Goal: Obtain resource: Obtain resource

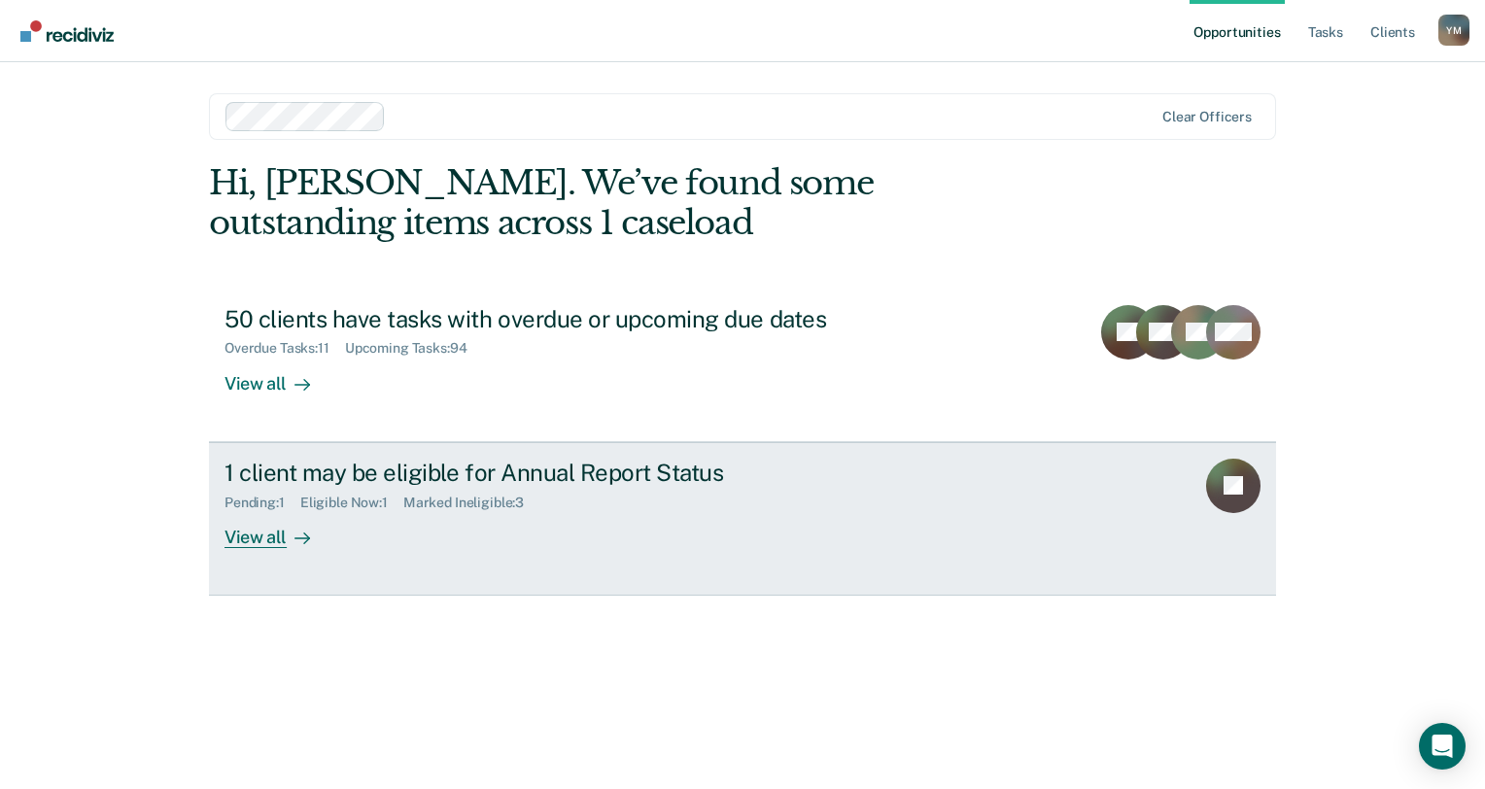
click at [275, 539] on div "View all" at bounding box center [278, 529] width 109 height 38
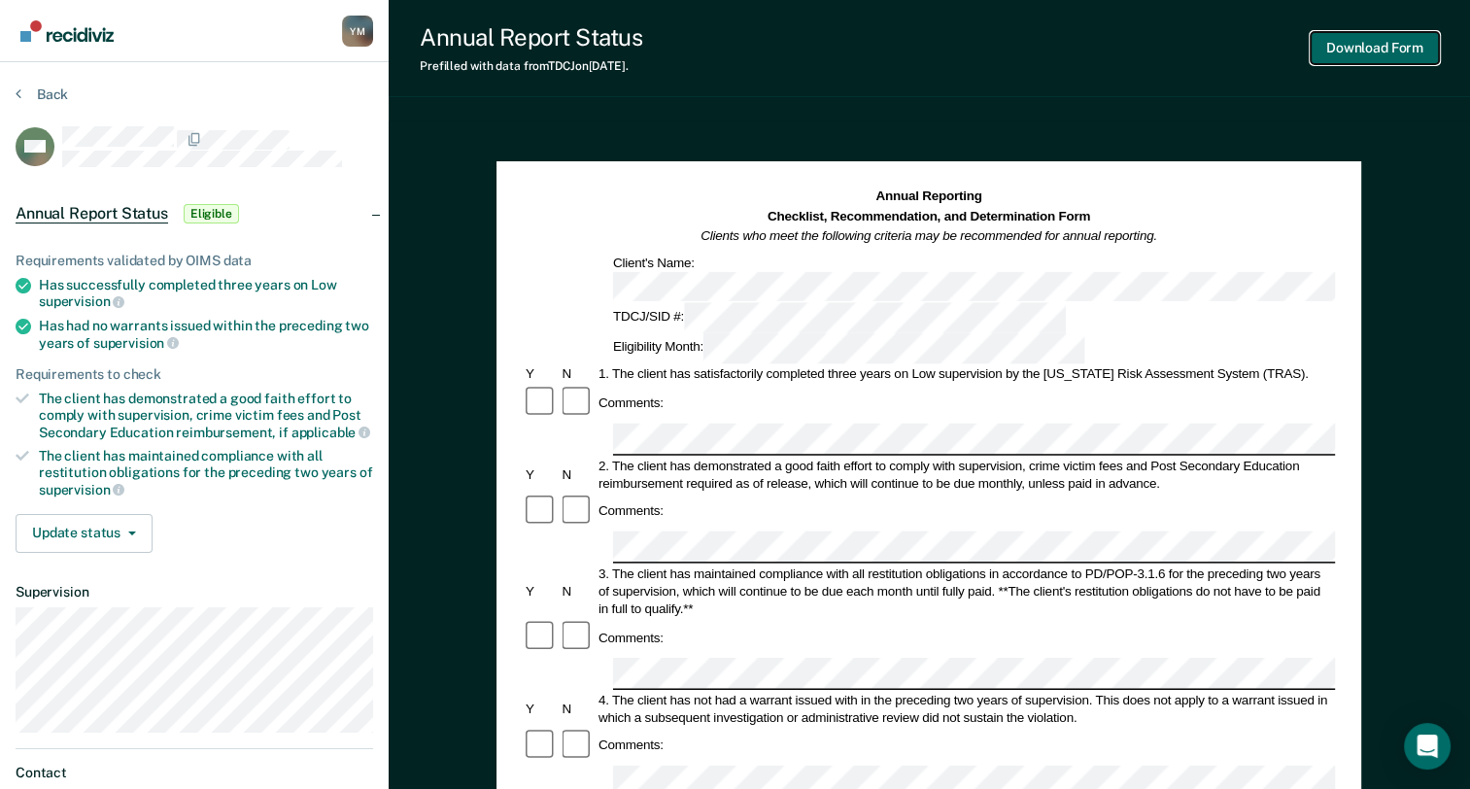
click at [1377, 48] on button "Download Form" at bounding box center [1375, 48] width 128 height 32
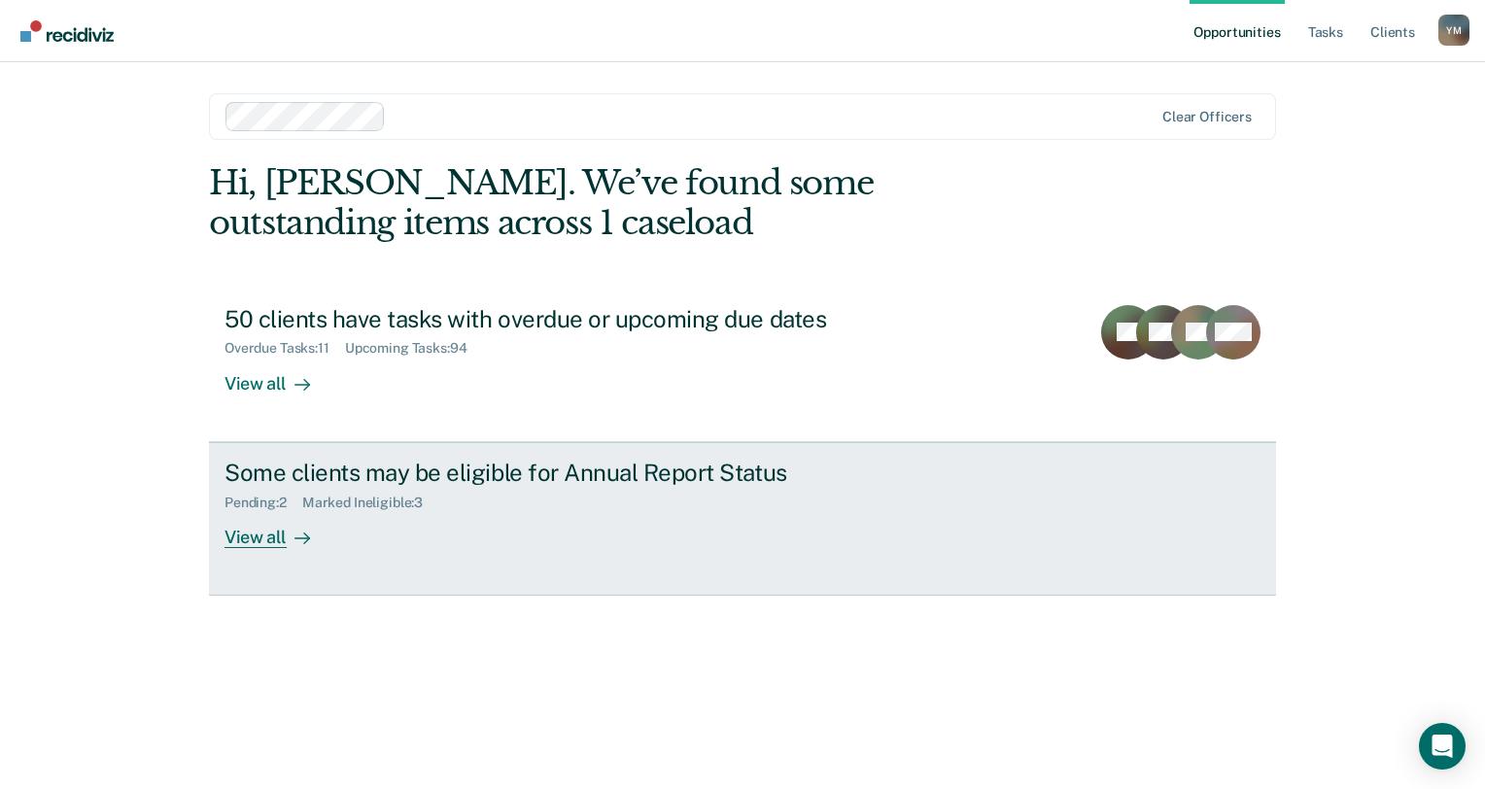
click at [257, 535] on div "View all" at bounding box center [278, 529] width 109 height 38
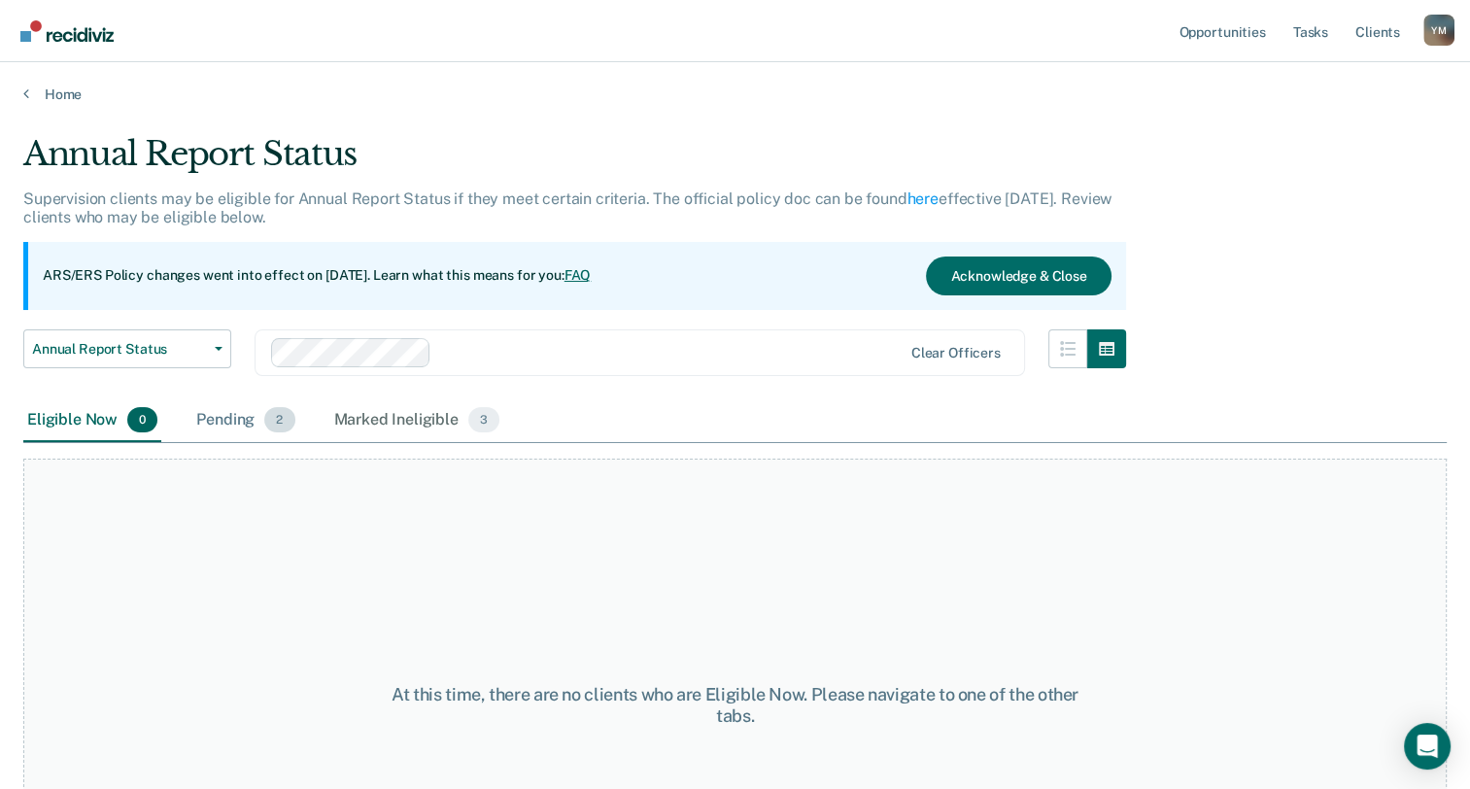
click at [228, 420] on div "Pending 2" at bounding box center [245, 420] width 106 height 43
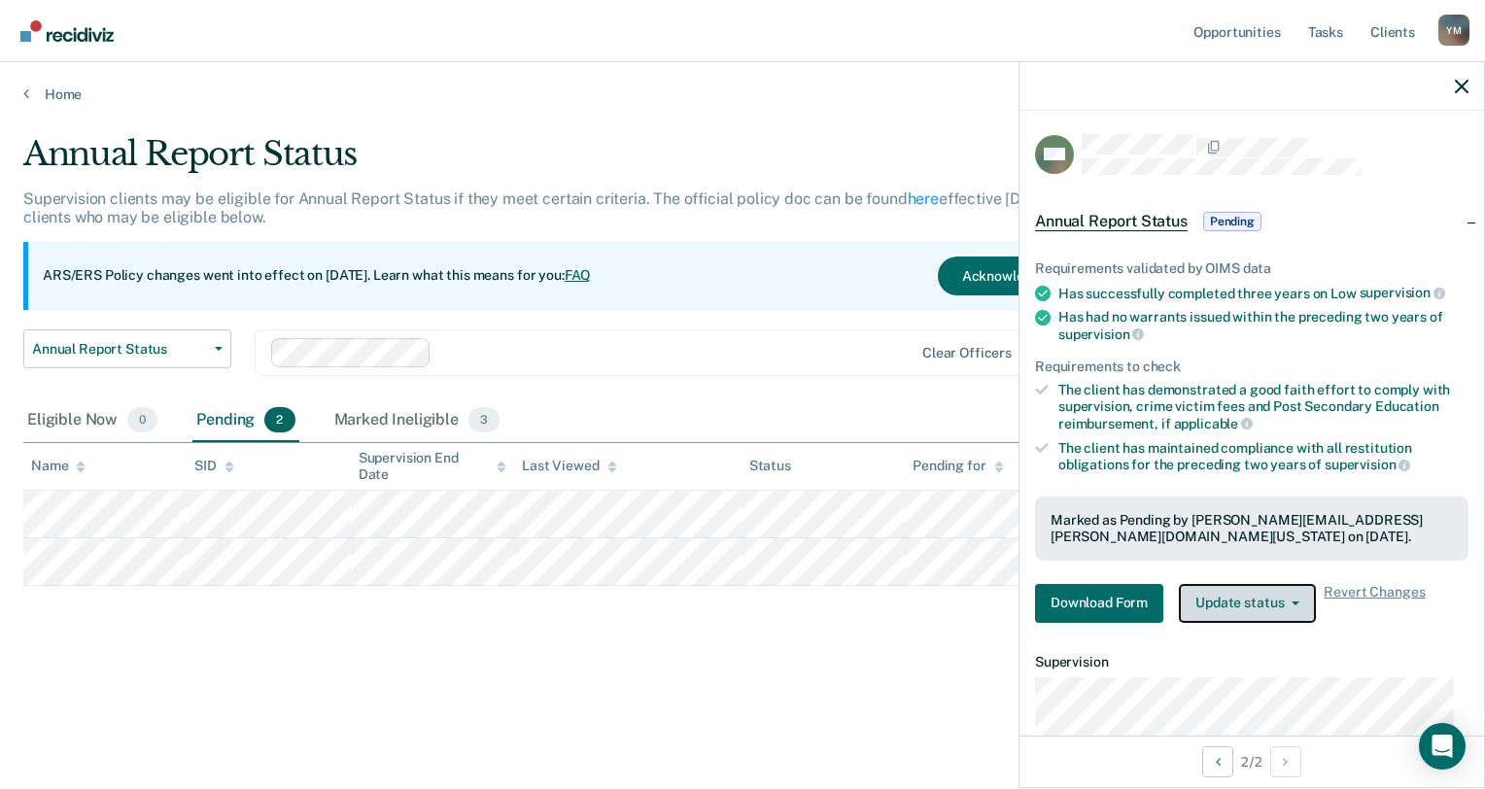
click at [1211, 606] on button "Update status" at bounding box center [1247, 603] width 137 height 39
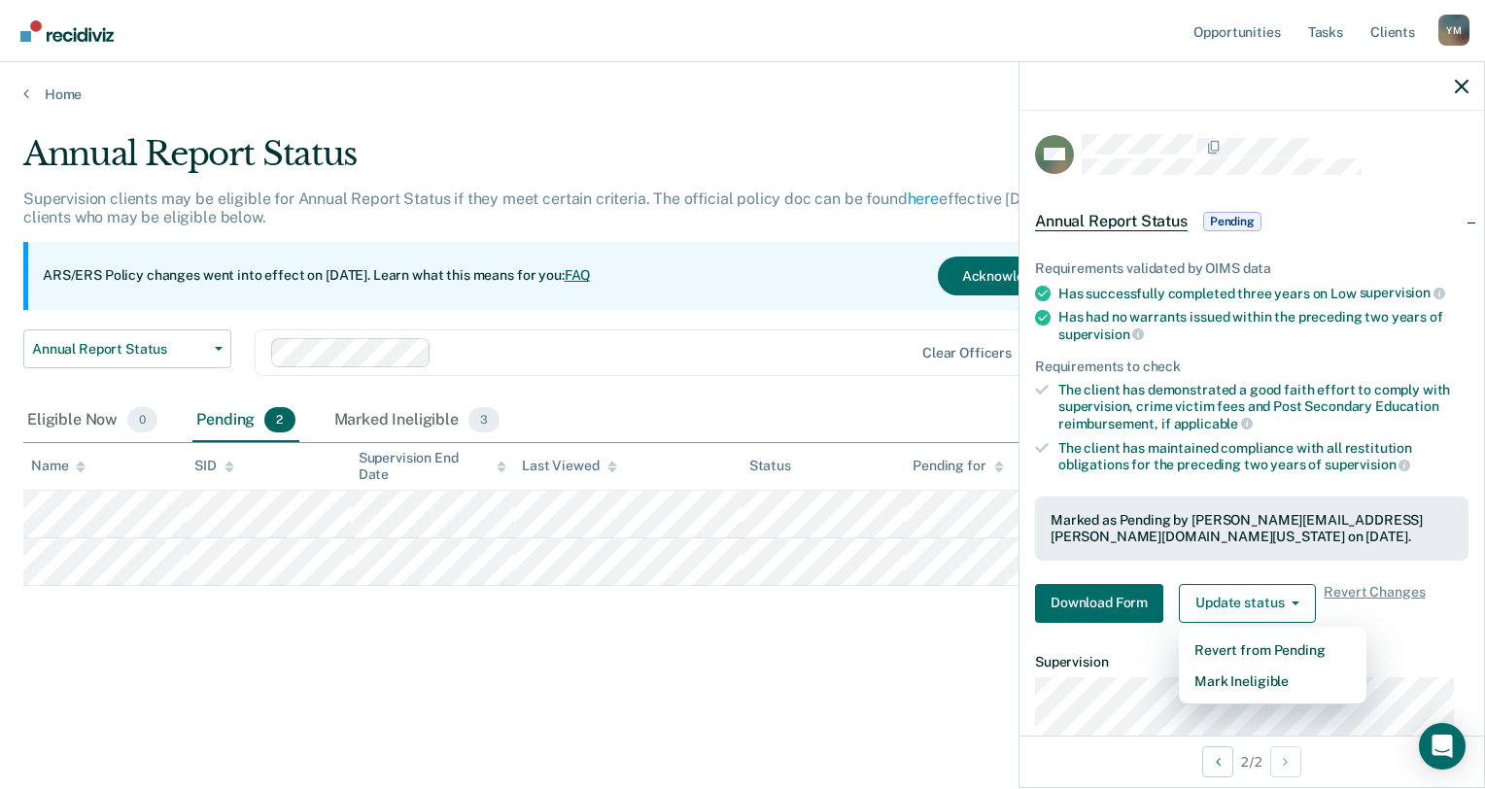
click at [918, 680] on div "Annual Report Status Supervision clients may be eligible for Annual Report Stat…" at bounding box center [742, 419] width 1438 height 571
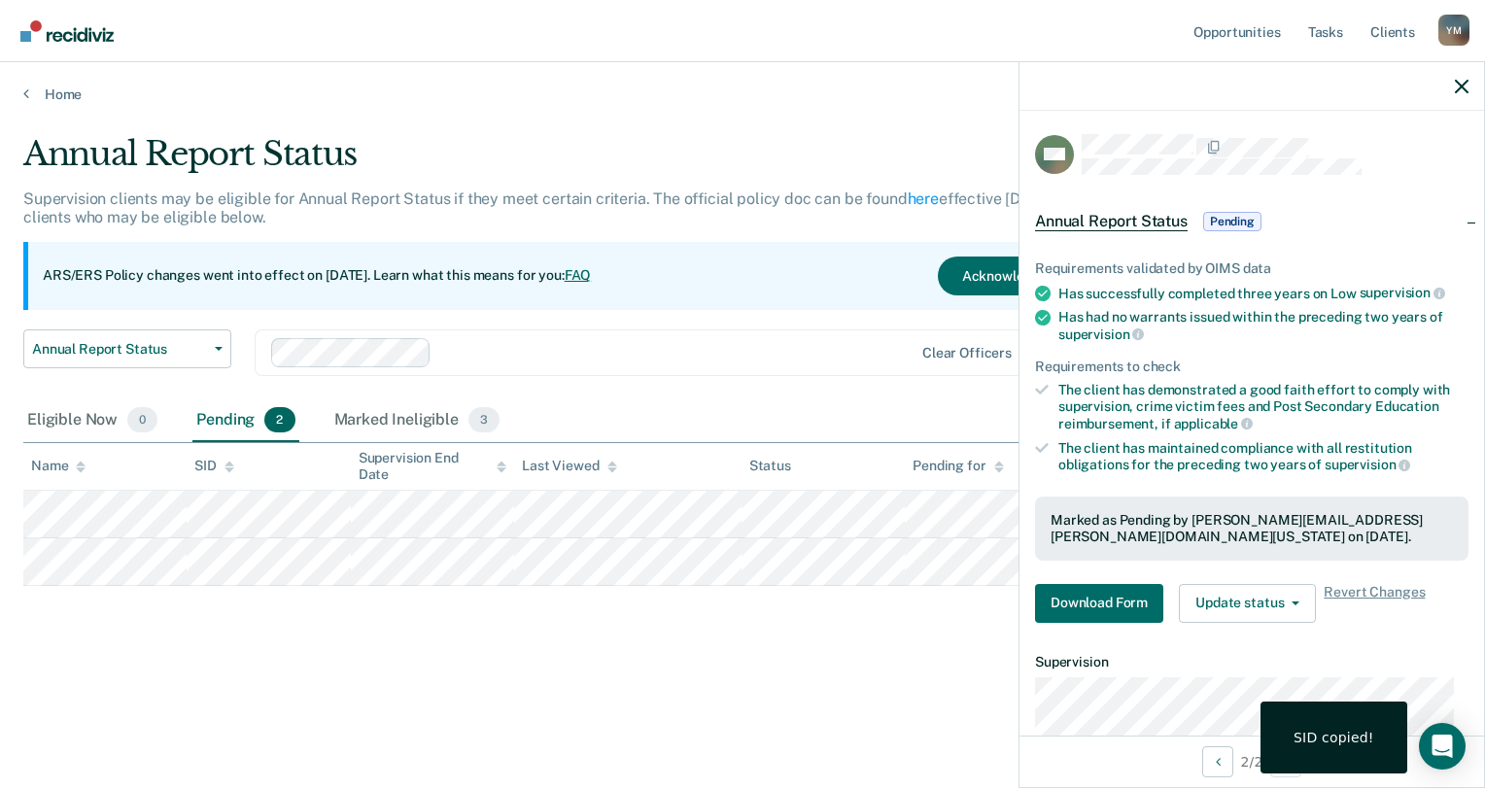
click at [676, 707] on main "Annual Report Status Supervision clients may be eligible for Annual Report Stat…" at bounding box center [742, 443] width 1485 height 680
click at [951, 625] on div "Annual Report Status Supervision clients may be eligible for Annual Report Stat…" at bounding box center [742, 388] width 1438 height 509
click at [1476, 95] on div at bounding box center [1251, 86] width 465 height 49
click at [1463, 87] on icon "button" at bounding box center [1462, 87] width 14 height 14
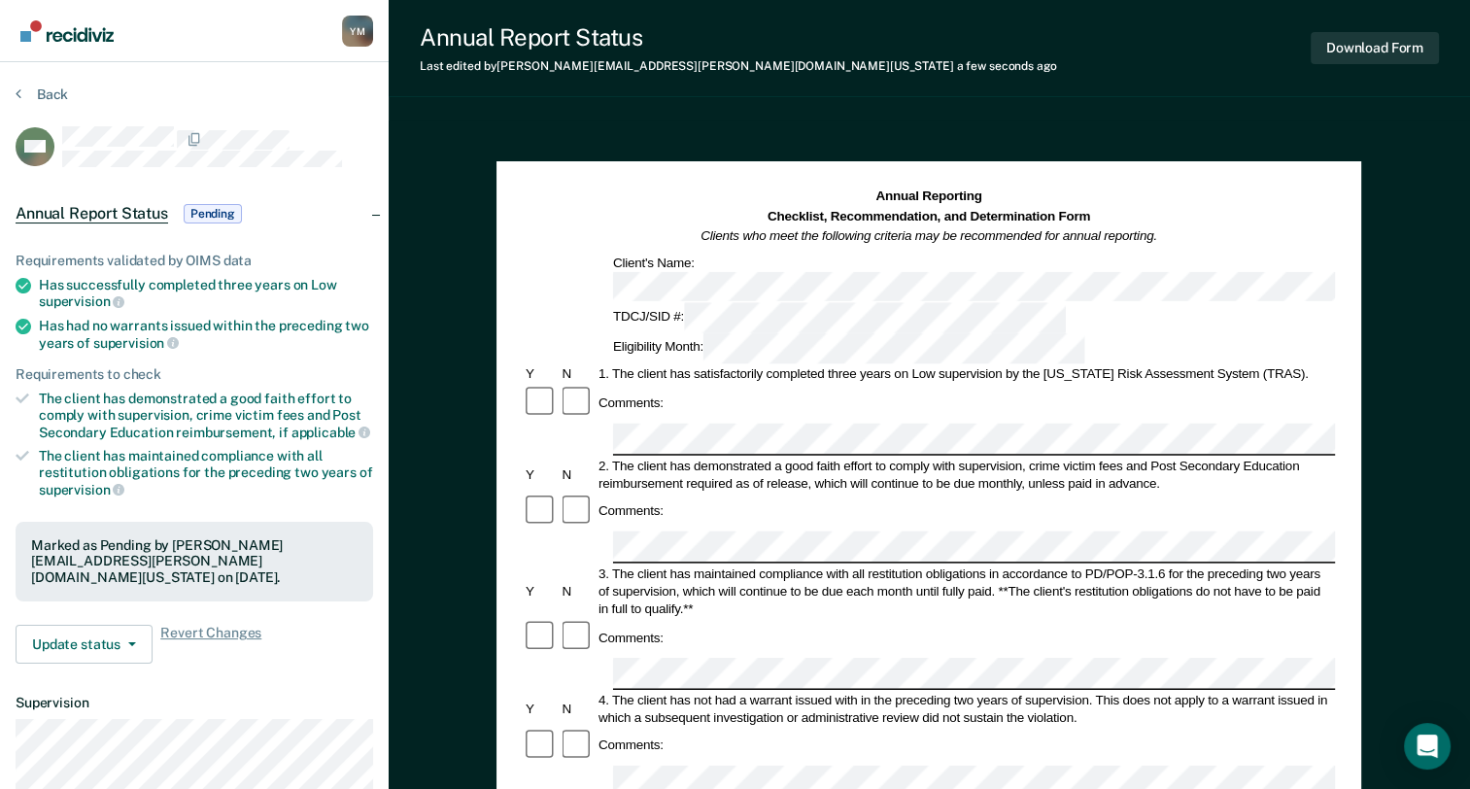
scroll to position [650, 0]
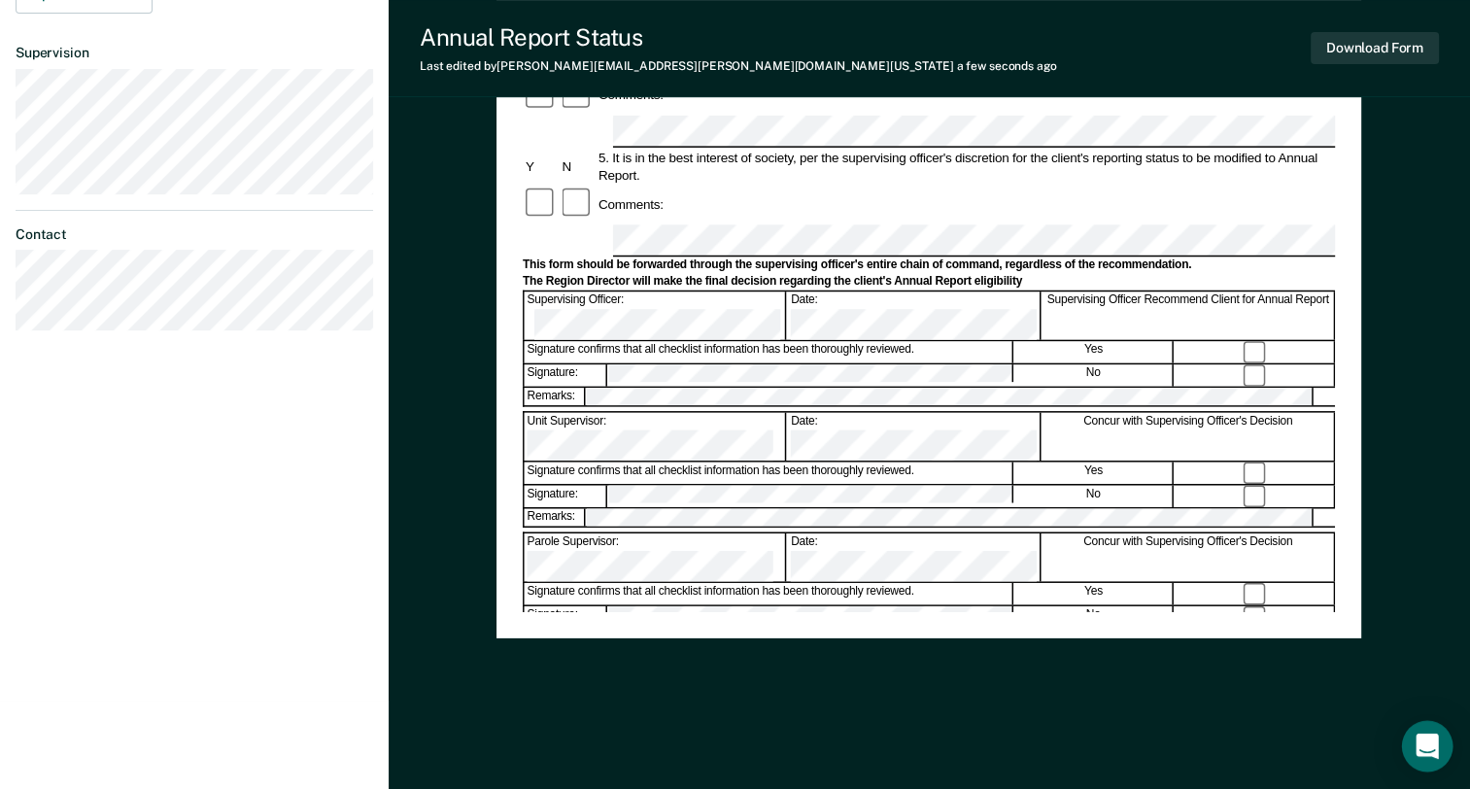
click at [1428, 745] on icon "Open Intercom Messenger" at bounding box center [1427, 746] width 22 height 25
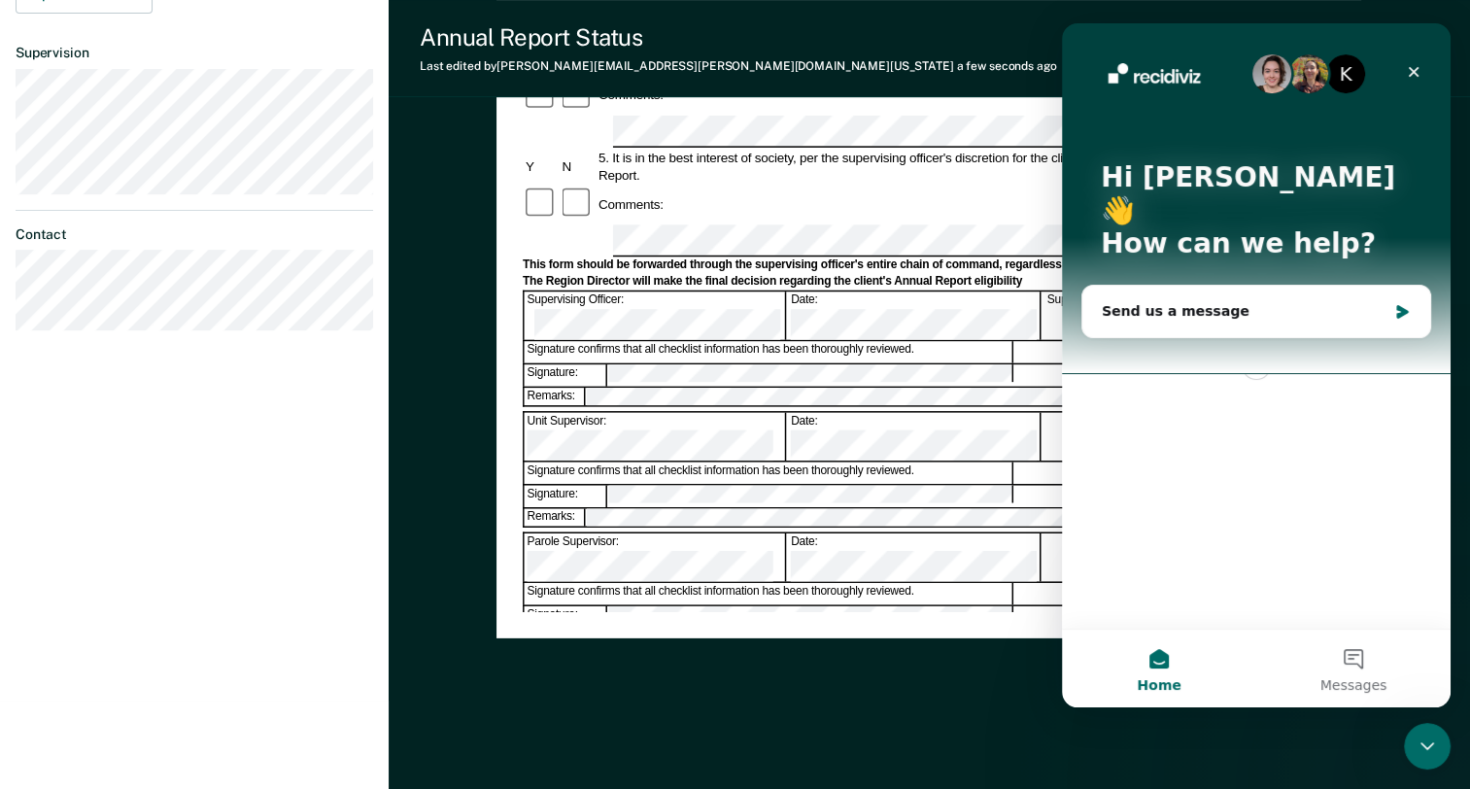
scroll to position [0, 0]
click at [1415, 70] on icon "Close" at bounding box center [1414, 72] width 11 height 11
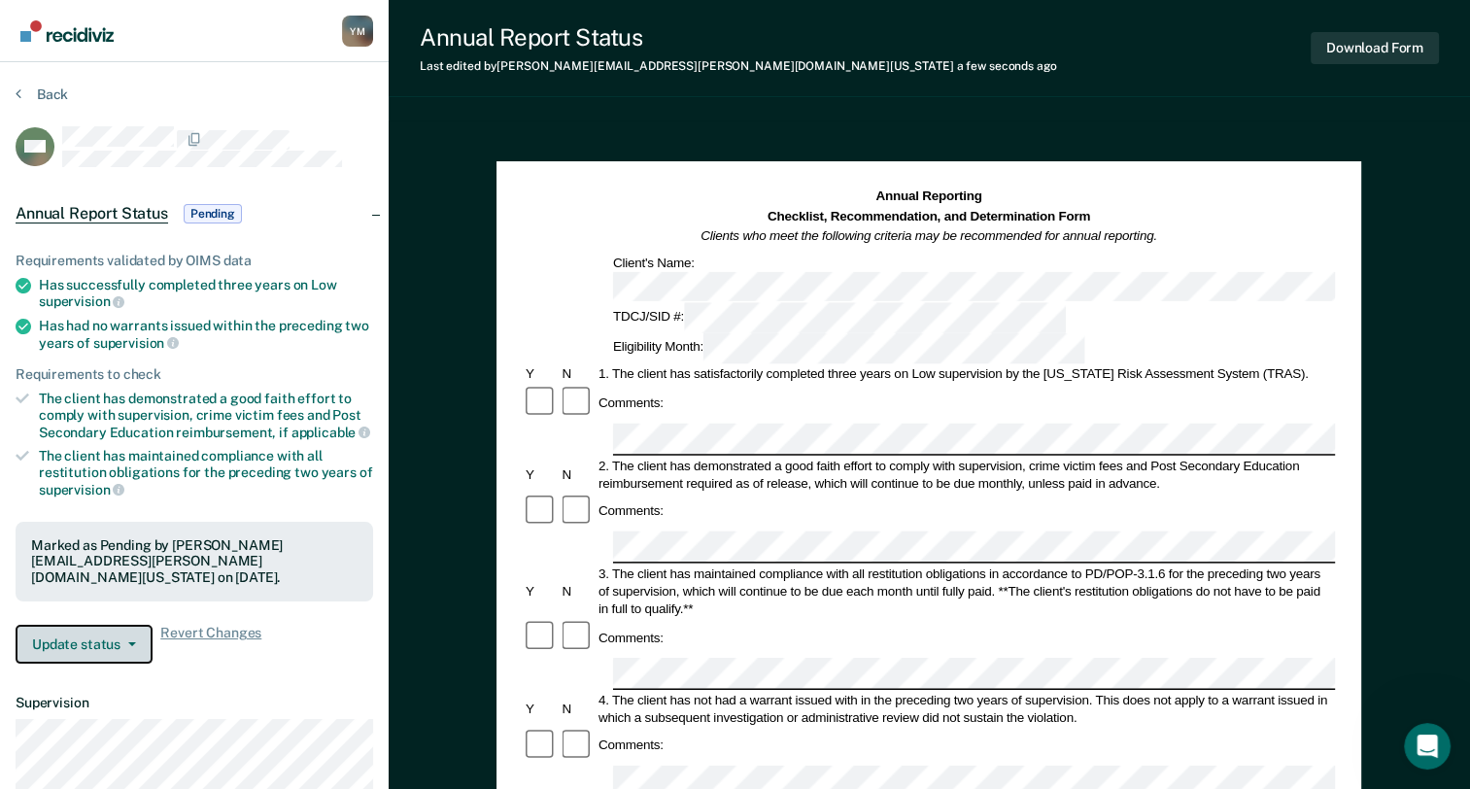
click at [97, 637] on button "Update status" at bounding box center [84, 644] width 137 height 39
click at [1380, 47] on button "Download Form" at bounding box center [1375, 48] width 128 height 32
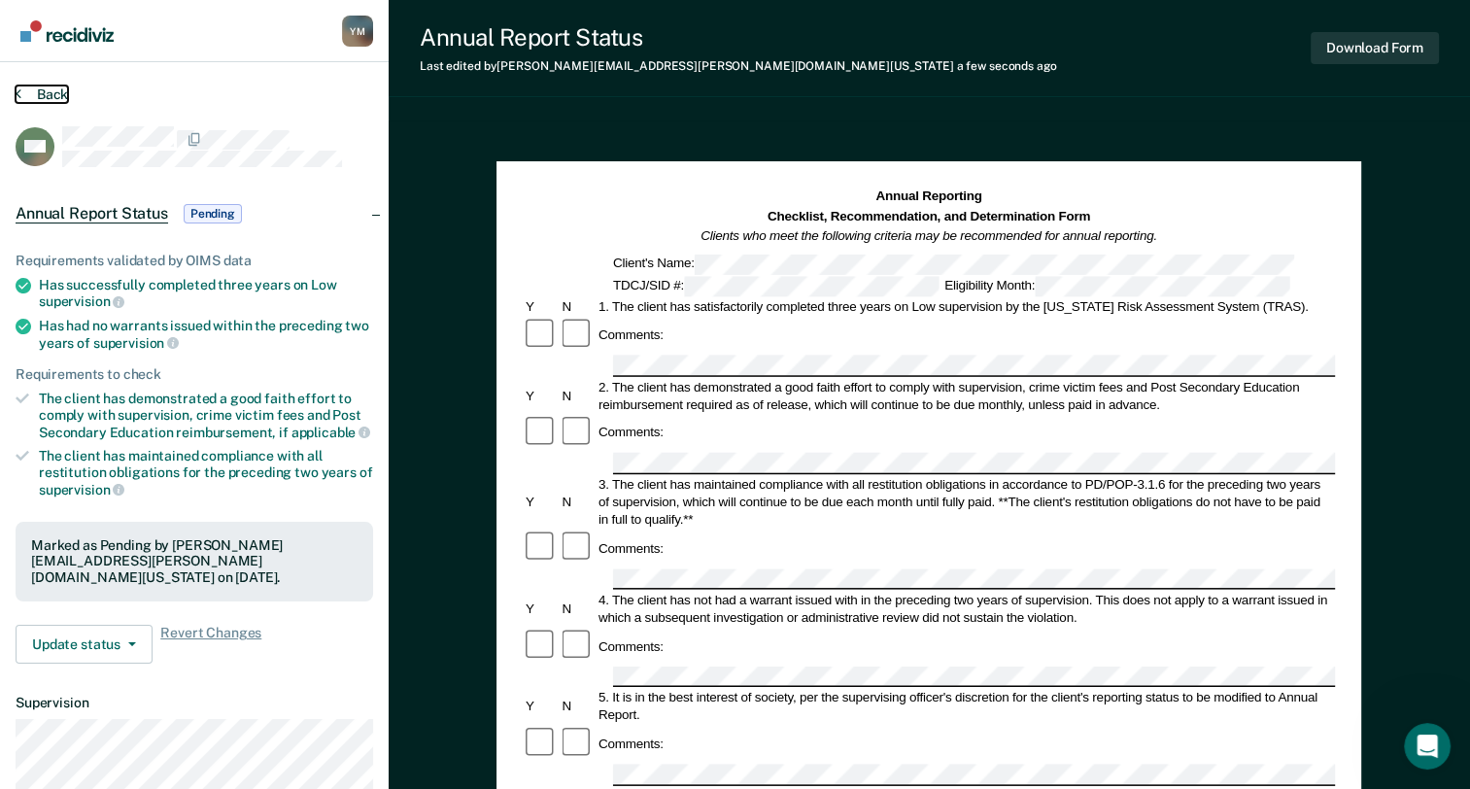
click at [28, 97] on button "Back" at bounding box center [42, 94] width 52 height 17
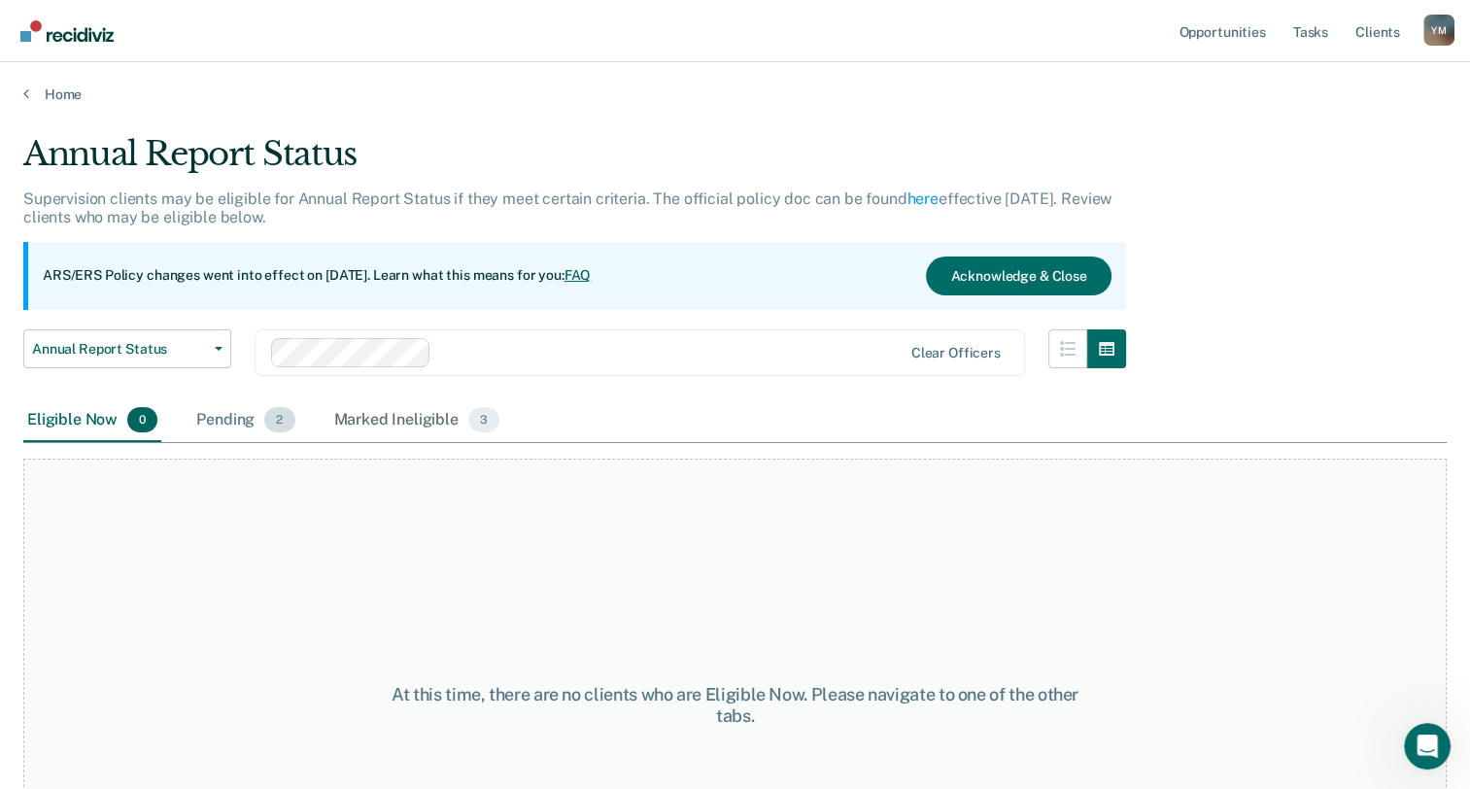
click at [256, 428] on div "Pending 2" at bounding box center [245, 420] width 106 height 43
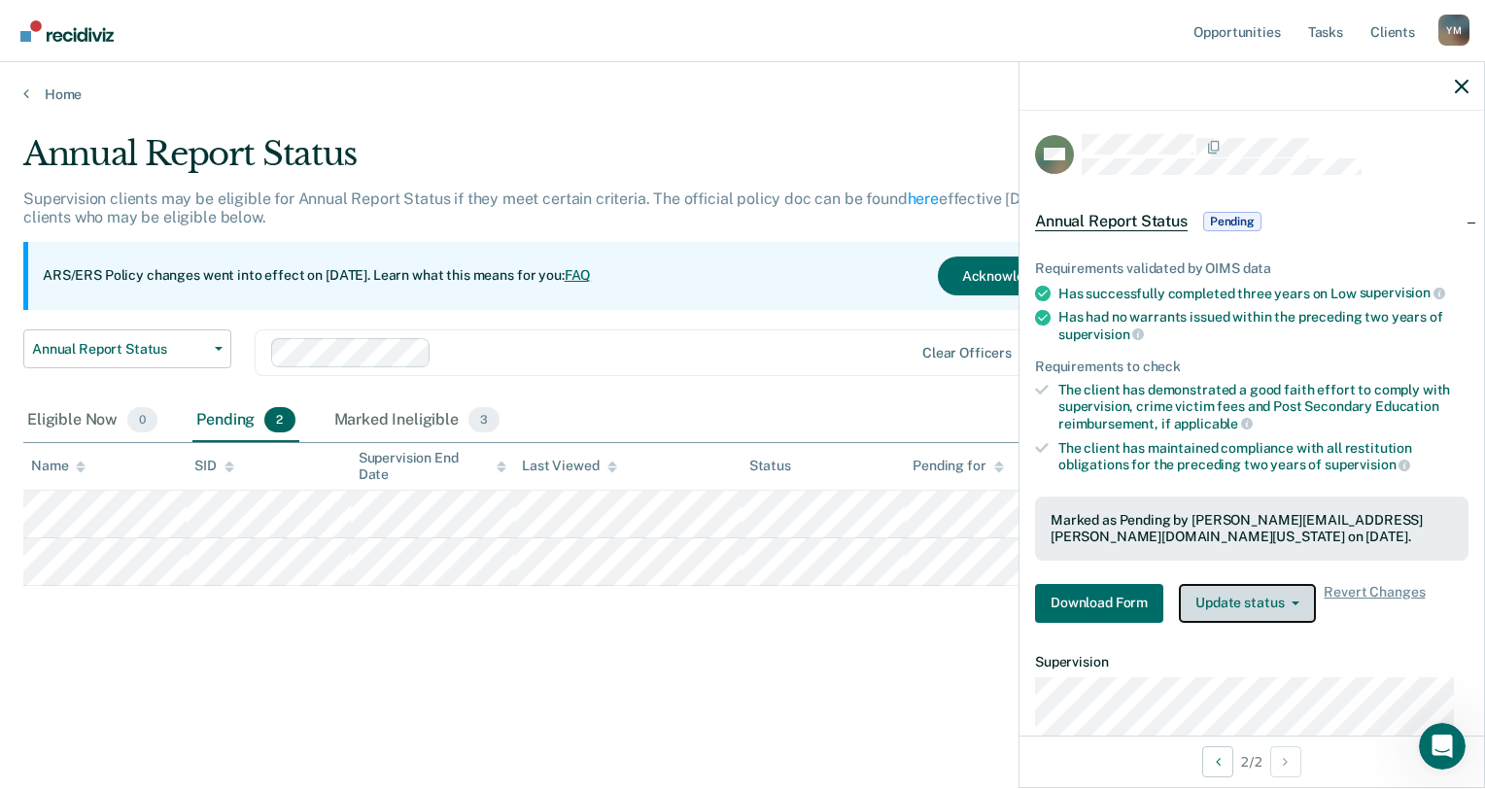
click at [1236, 606] on button "Update status" at bounding box center [1247, 603] width 137 height 39
click at [1099, 212] on span "Annual Report Status" at bounding box center [1111, 221] width 153 height 19
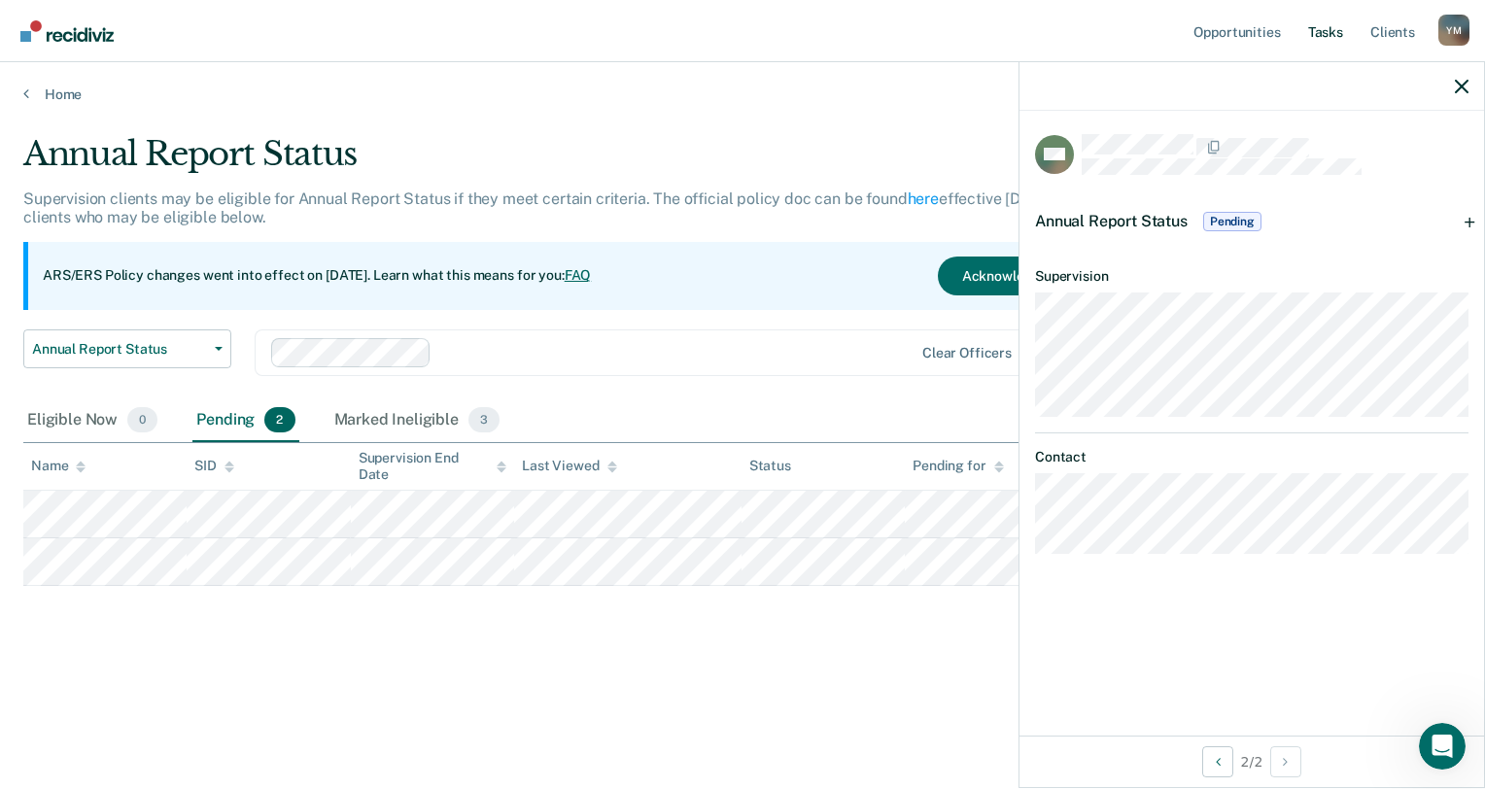
click at [1326, 35] on link "Tasks" at bounding box center [1325, 31] width 43 height 62
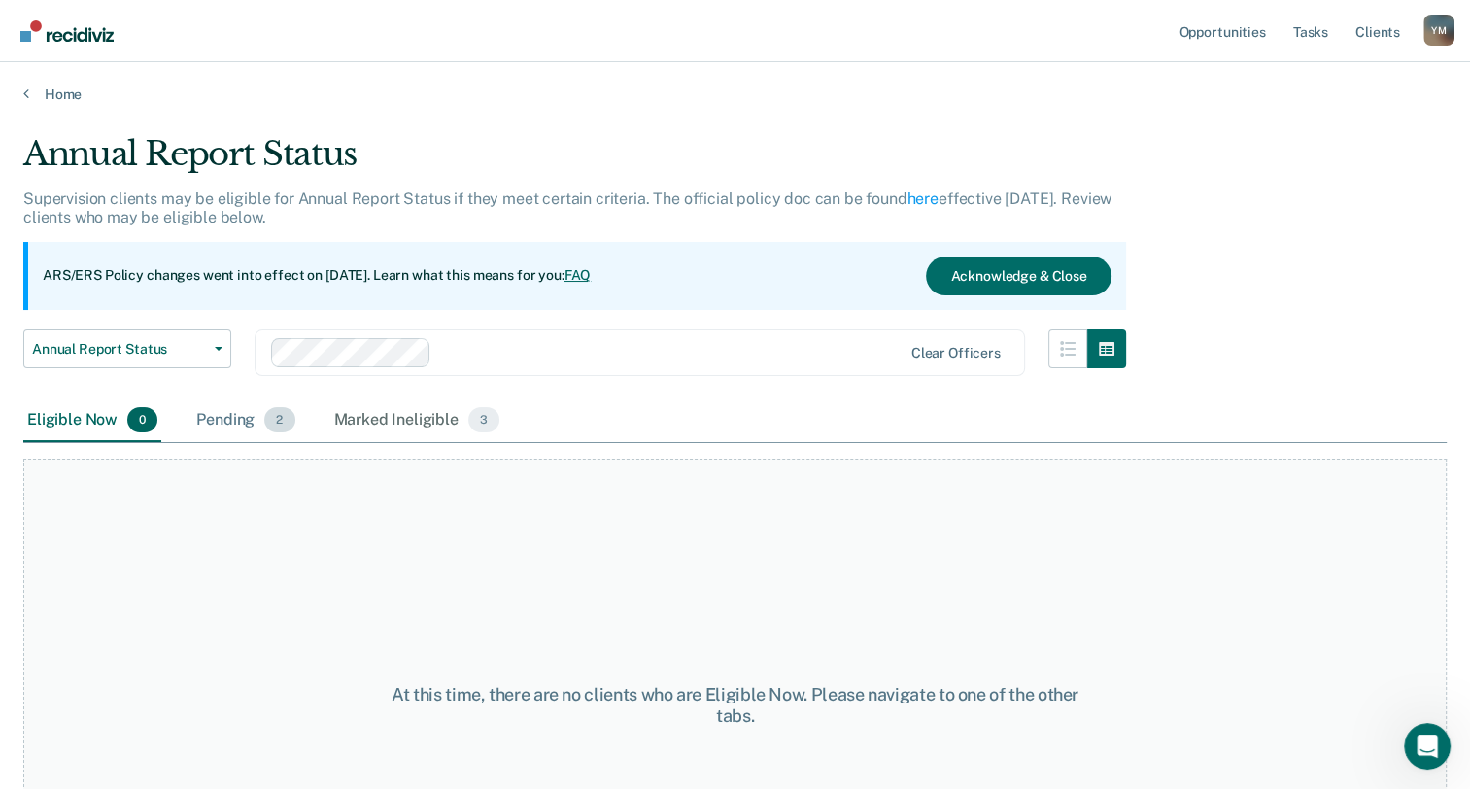
click at [210, 415] on div "Pending 2" at bounding box center [245, 420] width 106 height 43
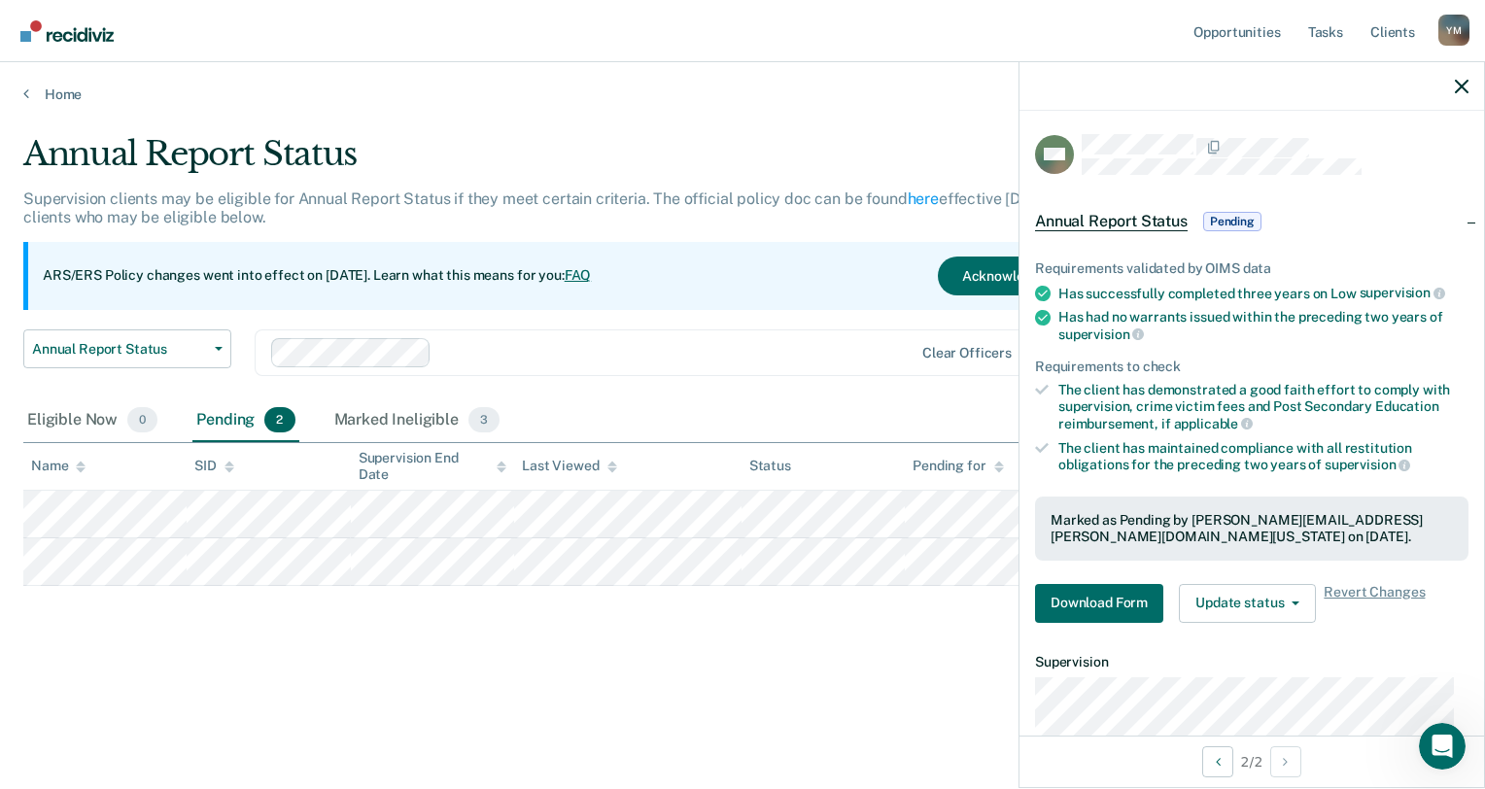
click at [1119, 223] on span "Annual Report Status" at bounding box center [1111, 221] width 153 height 19
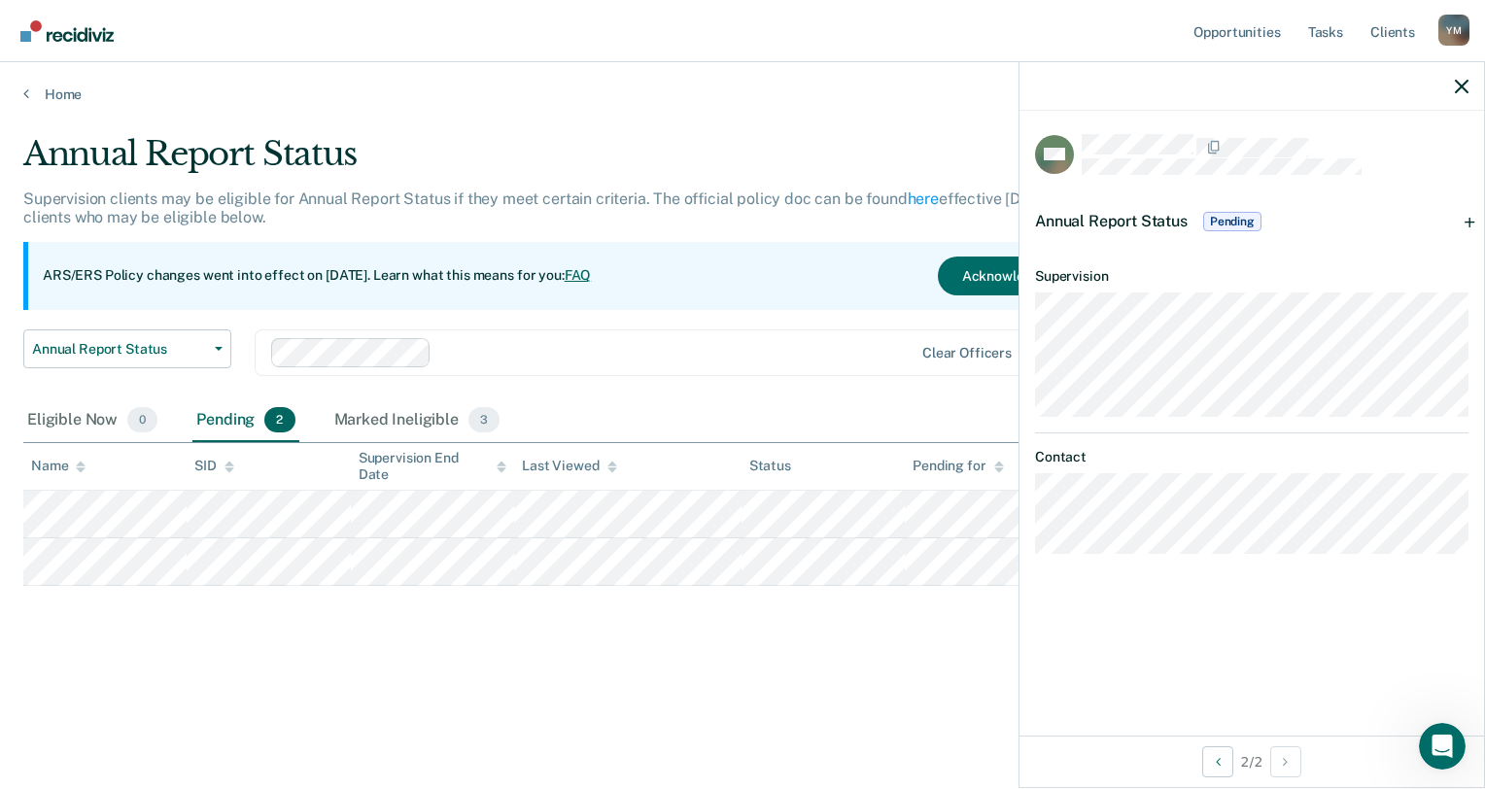
click at [1466, 222] on div "Annual Report Status Pending" at bounding box center [1251, 221] width 465 height 62
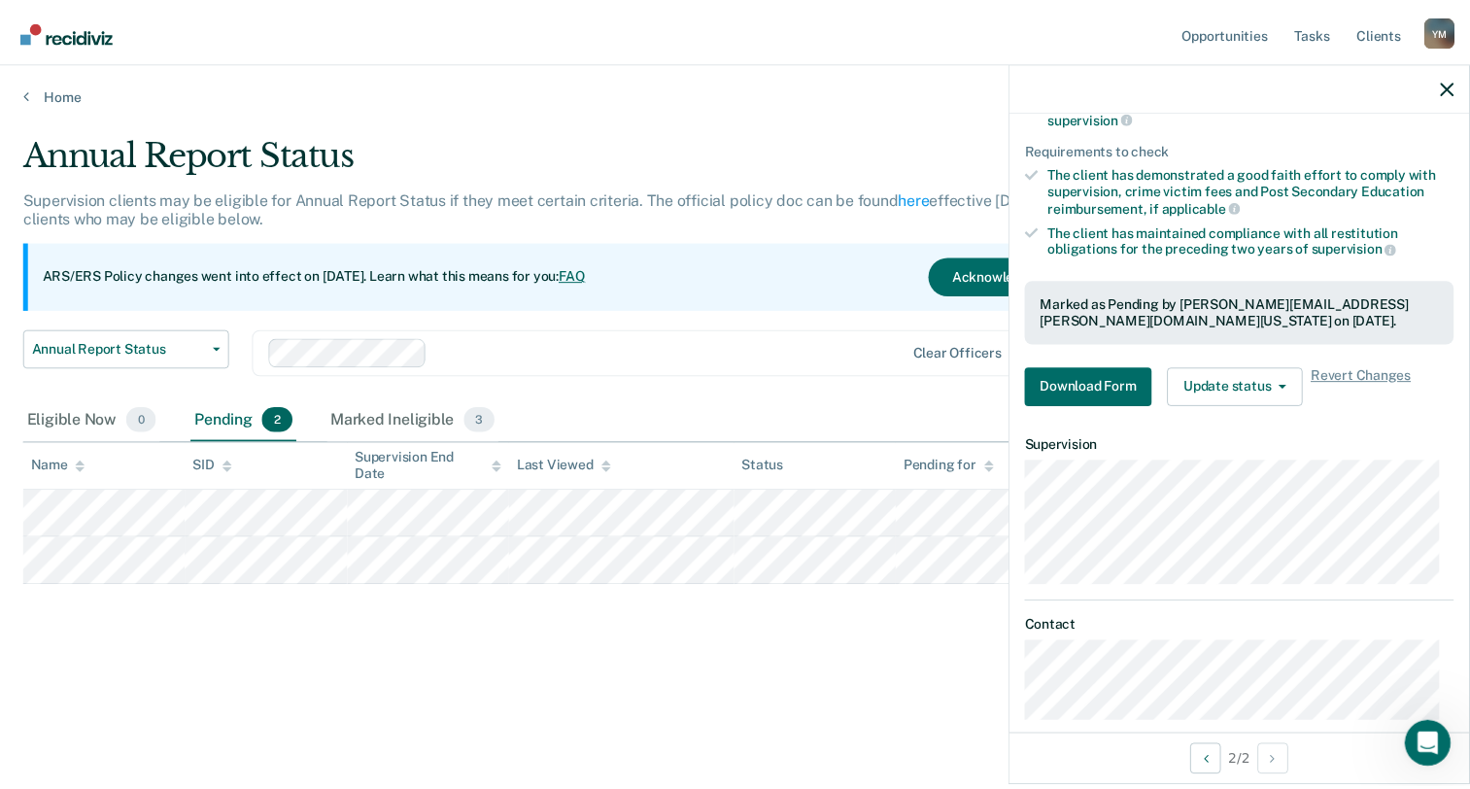
scroll to position [237, 0]
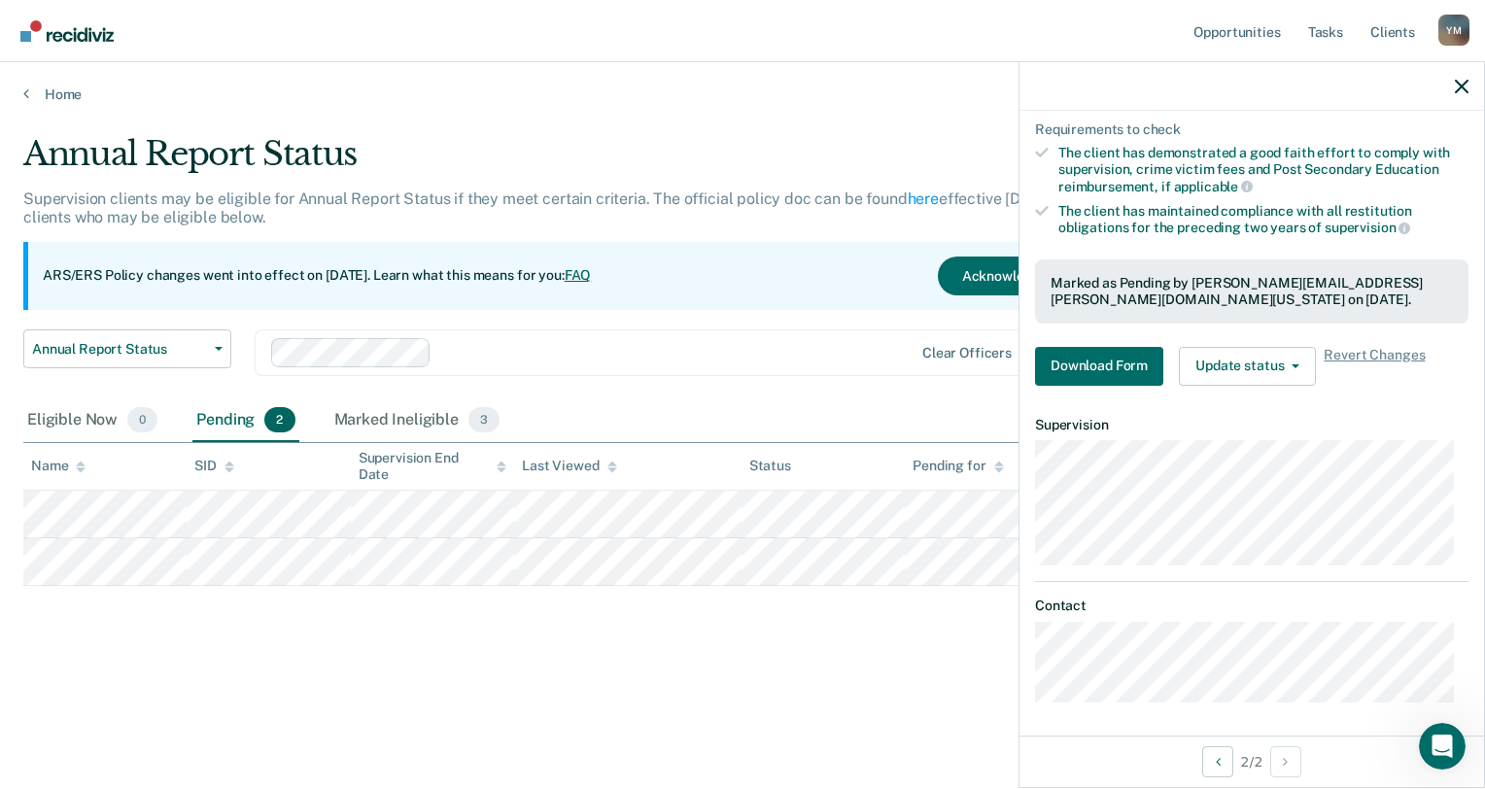
click at [909, 645] on div "Annual Report Status Supervision clients may be eligible for Annual Report Stat…" at bounding box center [742, 419] width 1438 height 571
click at [711, 599] on div "Annual Report Status Supervision clients may be eligible for Annual Report Stat…" at bounding box center [742, 388] width 1438 height 509
click at [1088, 367] on button "Download Form" at bounding box center [1099, 366] width 128 height 39
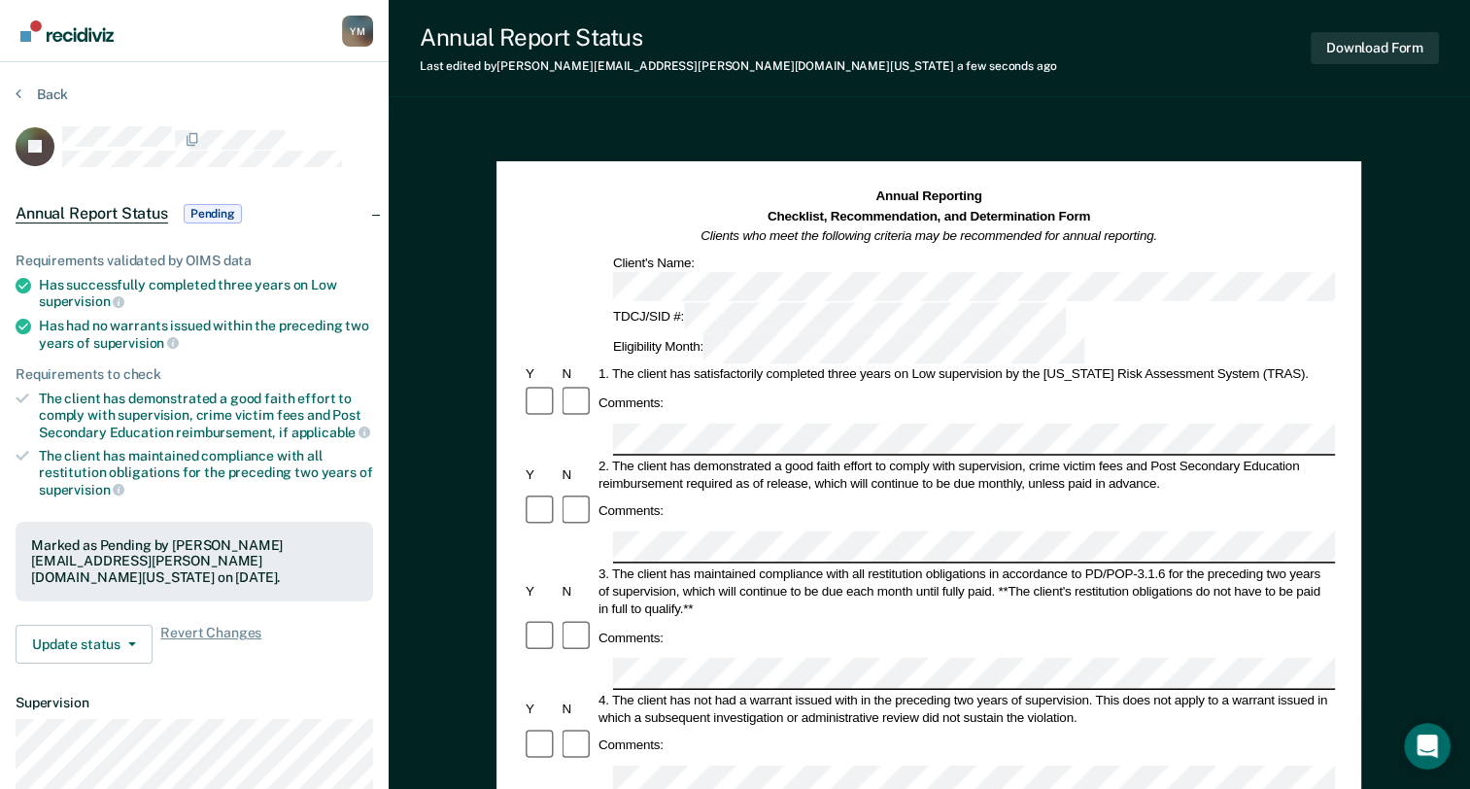
scroll to position [650, 0]
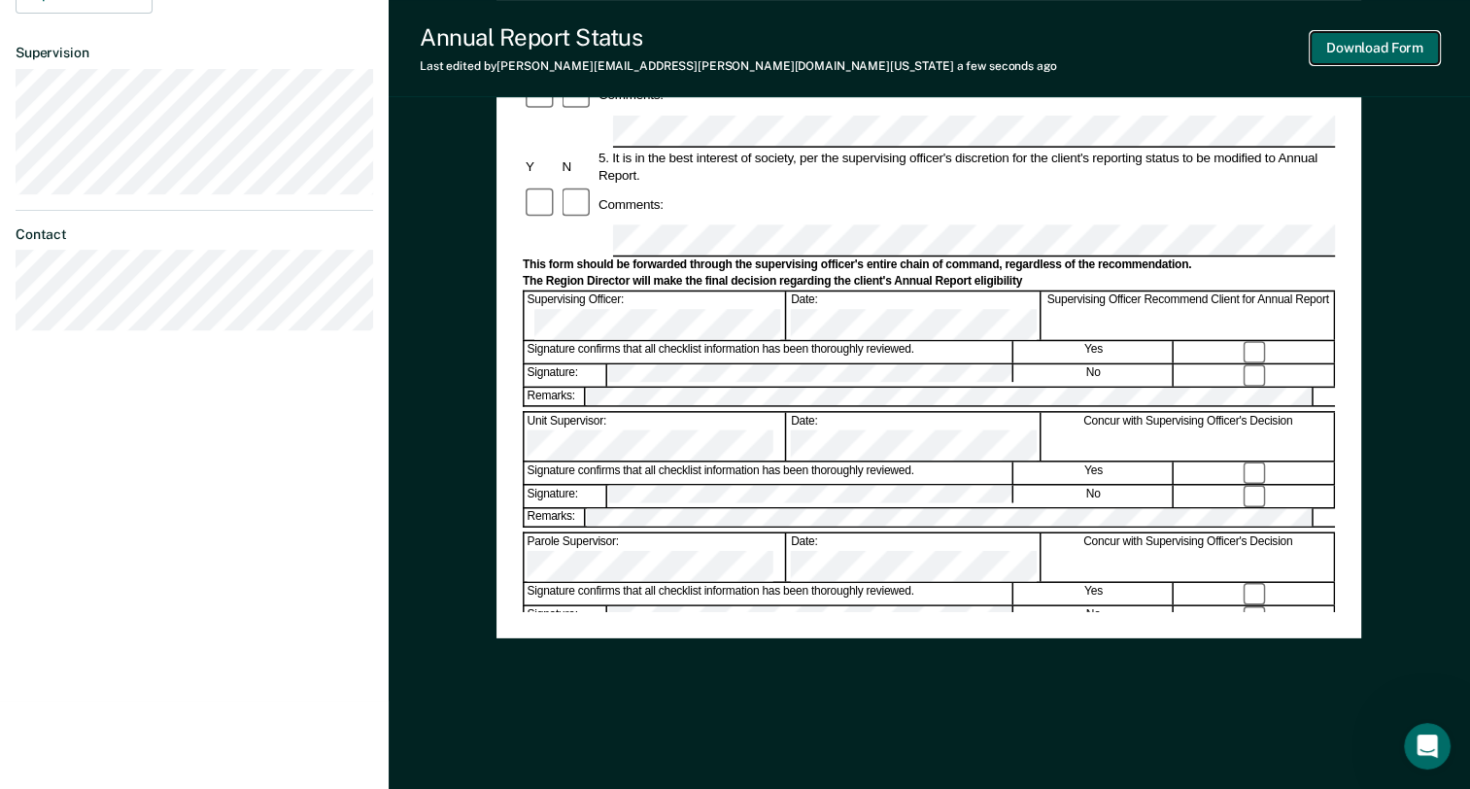
click at [1384, 48] on button "Download Form" at bounding box center [1375, 48] width 128 height 32
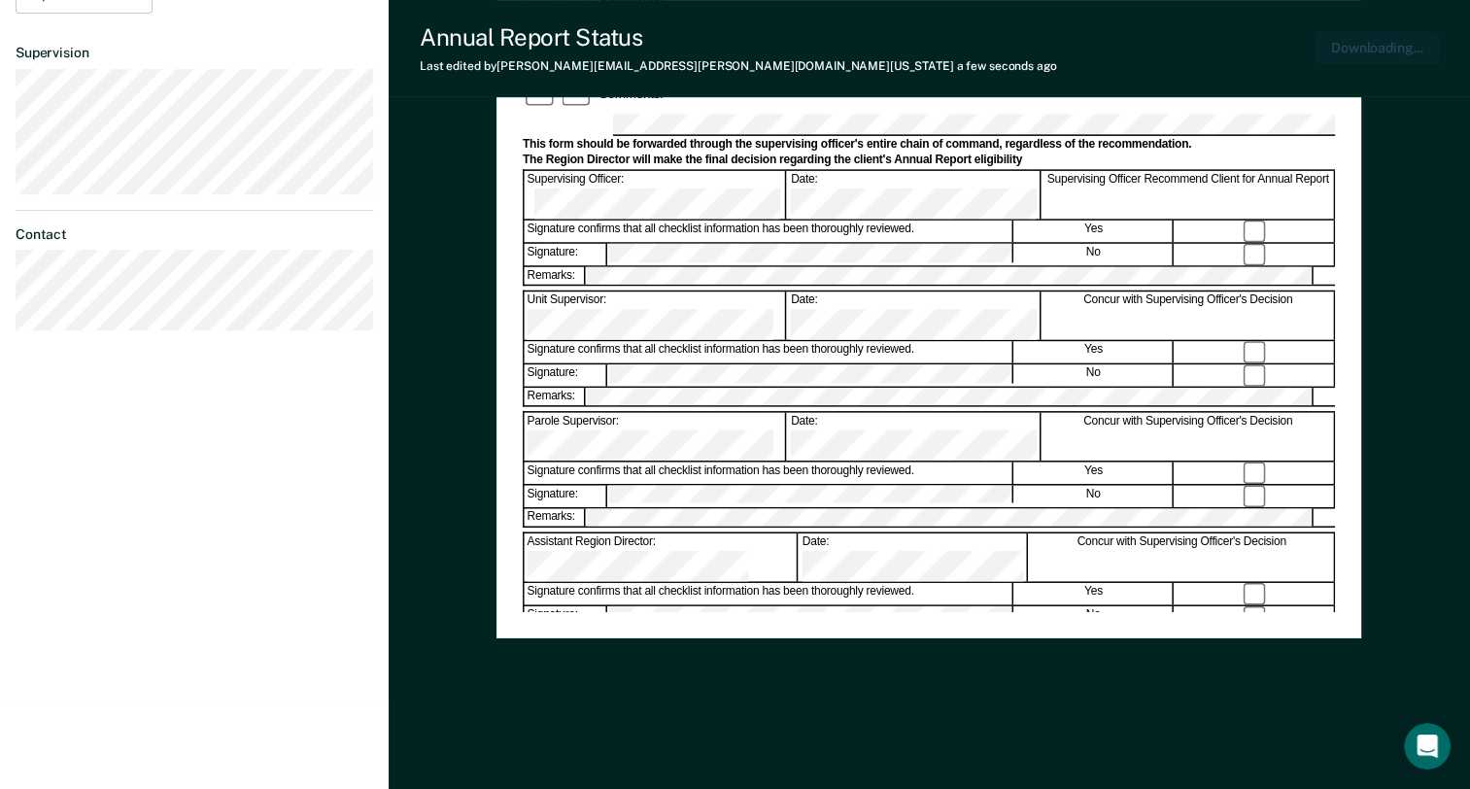
scroll to position [0, 0]
